Goal: Book appointment/travel/reservation

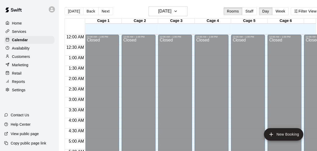
scroll to position [364, 21]
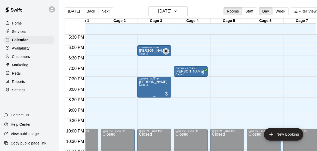
click at [165, 93] on div at bounding box center [166, 93] width 5 height 5
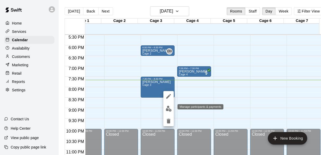
click at [168, 107] on img "edit" at bounding box center [169, 109] width 6 height 6
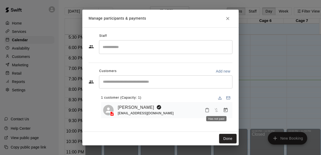
click at [216, 109] on span "Has not paid" at bounding box center [216, 109] width 9 height 4
click at [229, 107] on button "Manage bookings & payment" at bounding box center [225, 109] width 9 height 9
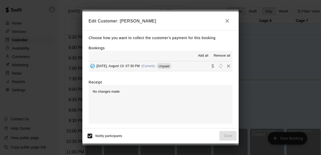
click at [119, 68] on span "[DATE], August 13: 07:30 PM" at bounding box center [118, 66] width 44 height 4
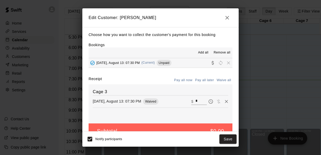
click at [195, 101] on input "*" at bounding box center [200, 101] width 11 height 7
type input "**"
click at [226, 140] on button "Checkout" at bounding box center [224, 139] width 24 height 10
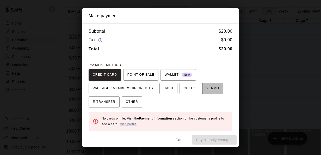
click at [208, 86] on span "VENMO" at bounding box center [212, 88] width 13 height 8
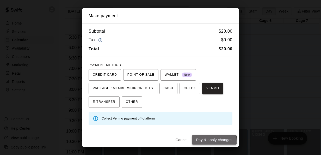
click at [203, 141] on button "Pay & apply changes" at bounding box center [214, 140] width 45 height 10
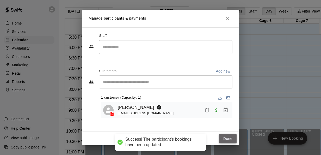
click at [224, 137] on button "Done" at bounding box center [227, 139] width 17 height 10
